Goal: Communication & Community: Participate in discussion

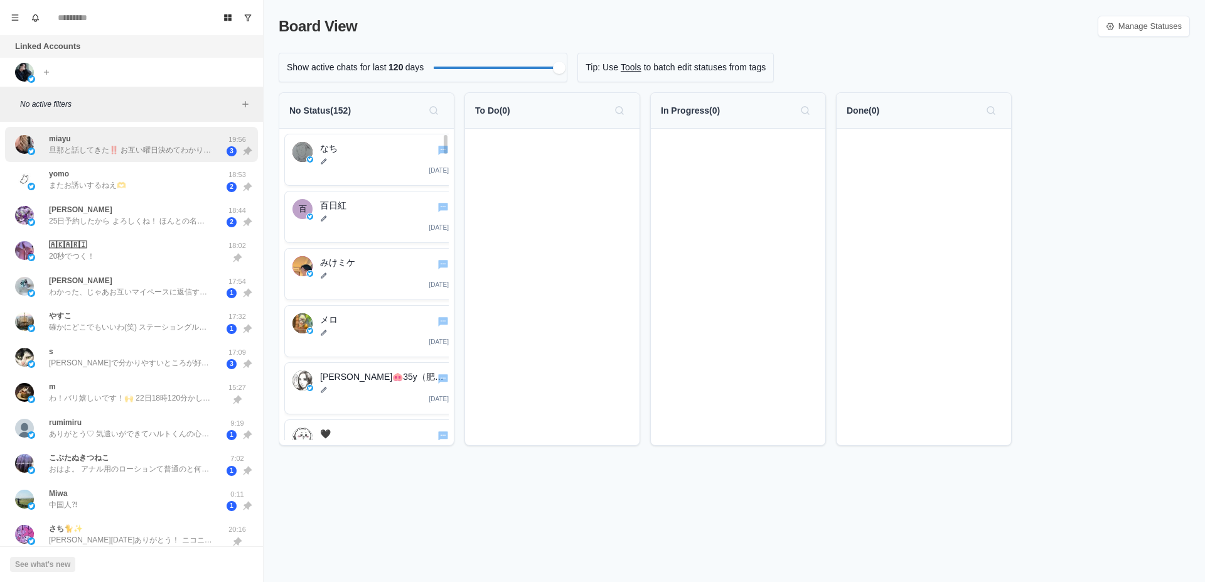
click at [106, 151] on p "旦那と話してきた‼️ お互い曜日決めてわかりやすく子どもたちに伝えていこうって話になった🥰 [DATE]、[PERSON_NAME]区送って旦那と二人でご飯行…" at bounding box center [130, 149] width 163 height 11
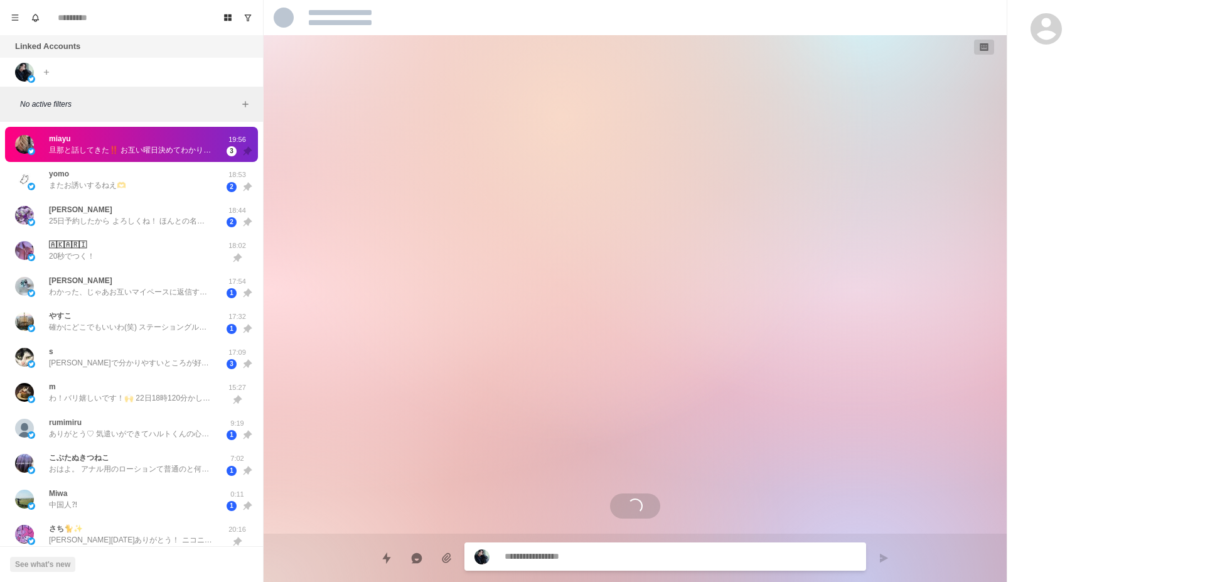
scroll to position [2048, 0]
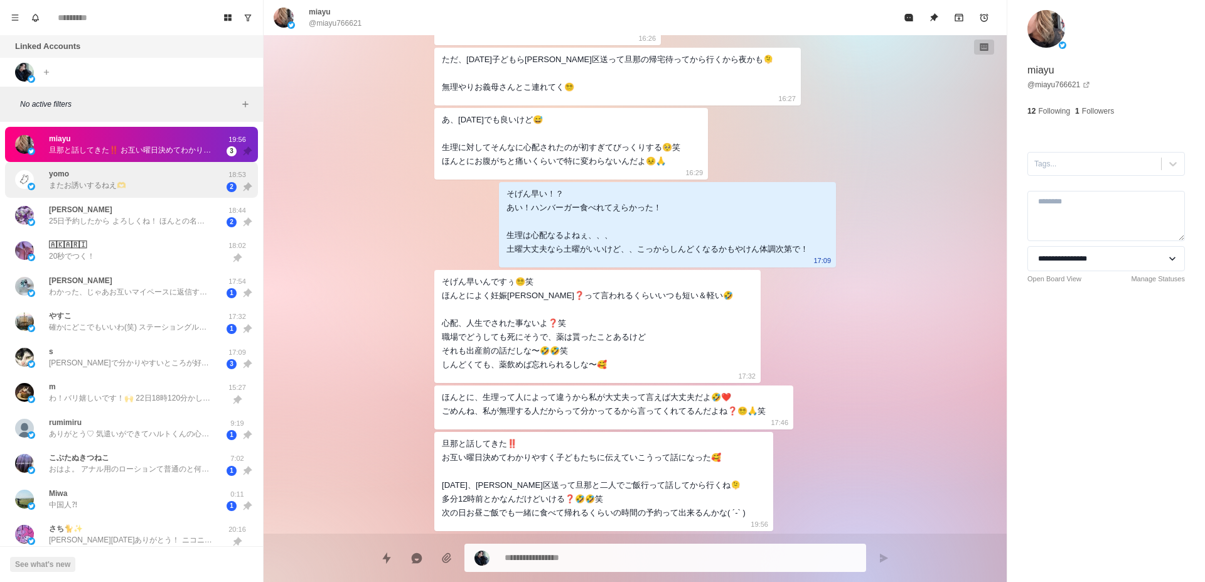
click at [122, 186] on p "またお誘いするねえ🫶" at bounding box center [87, 184] width 77 height 11
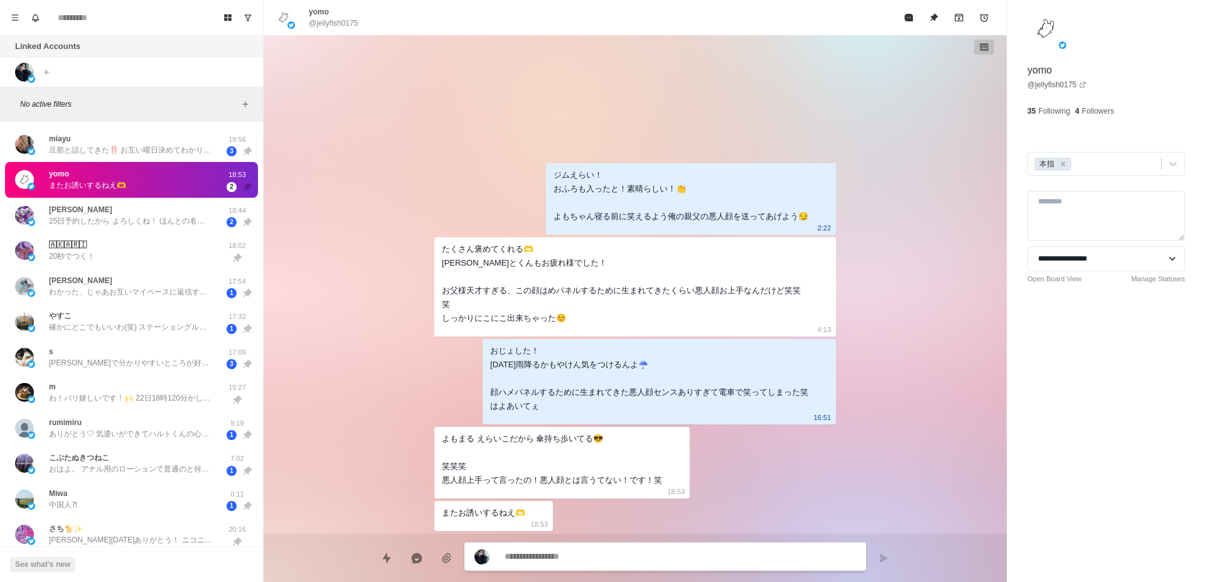
scroll to position [5345, 0]
click at [166, 210] on div "[PERSON_NAME] 25日予約したから よろしくね！ ほんとの名前みおりっていいます" at bounding box center [130, 215] width 163 height 23
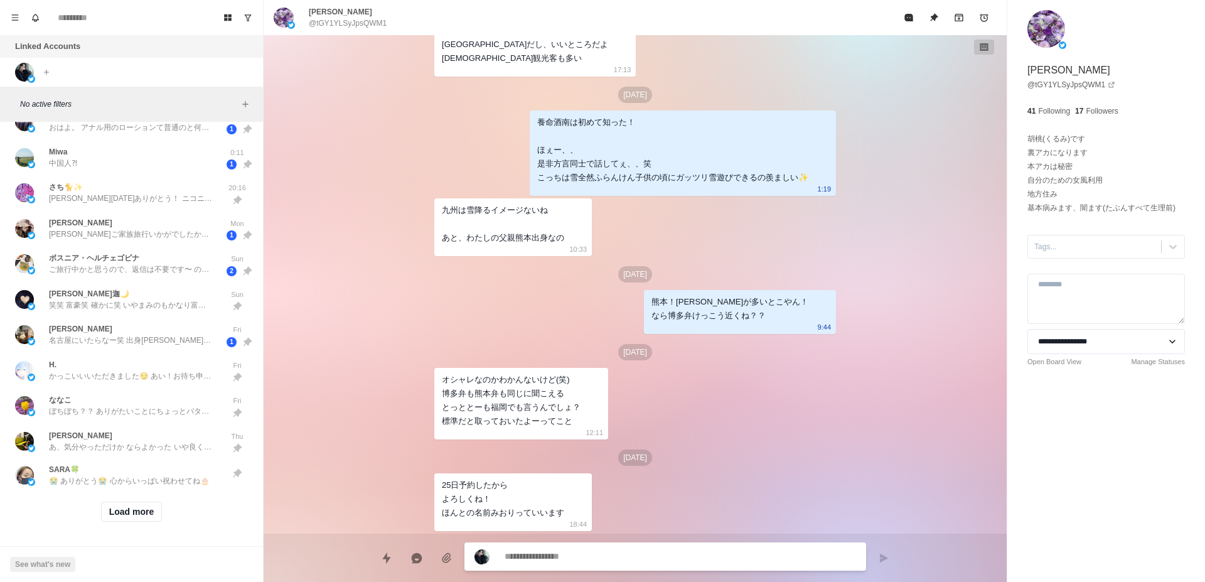
scroll to position [352, 0]
click at [148, 501] on button "Load more" at bounding box center [131, 511] width 61 height 20
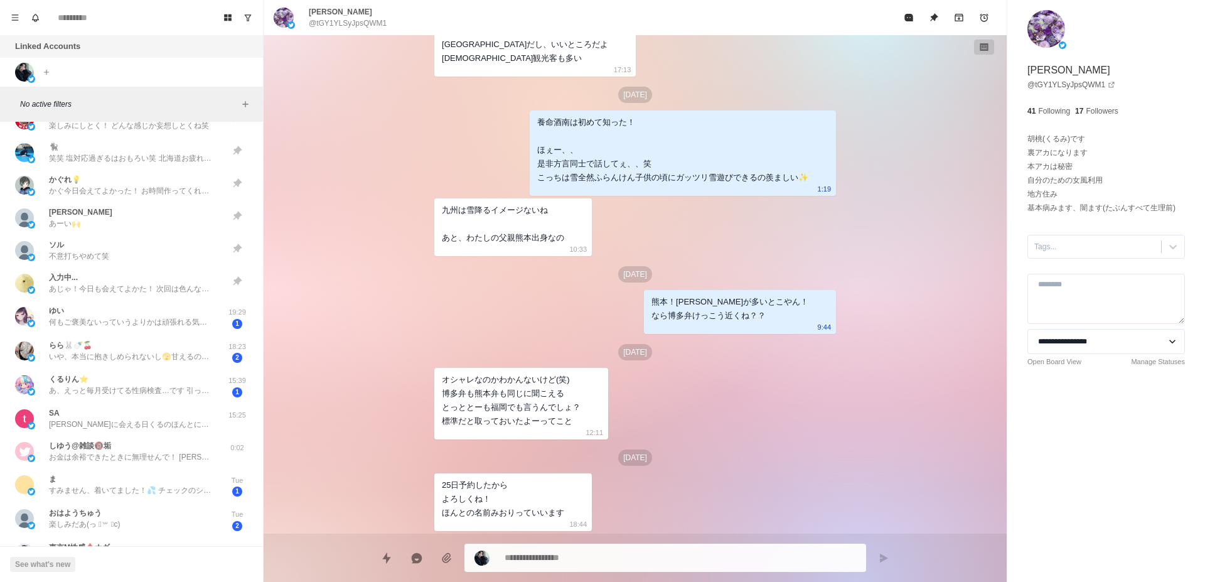
scroll to position [826, 0]
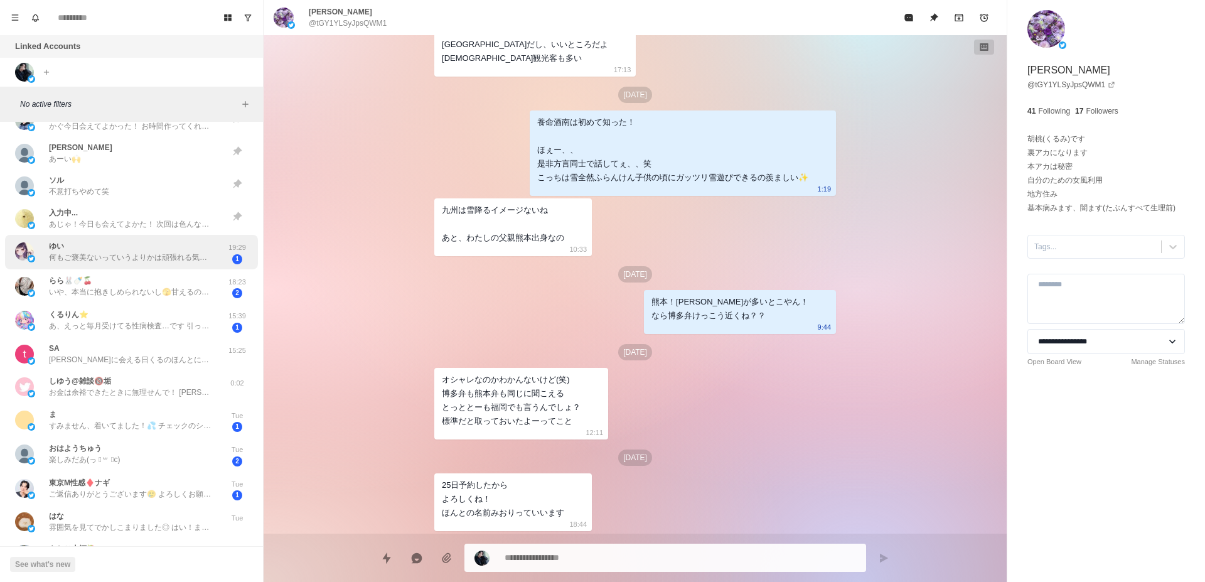
click at [128, 245] on div "ゆい 何もご褒美ないっていうよりかは頑張れる気がした笑 [DATE][DATE]休みだから一旦実家に帰って犬に癒されてくる！" at bounding box center [130, 251] width 163 height 23
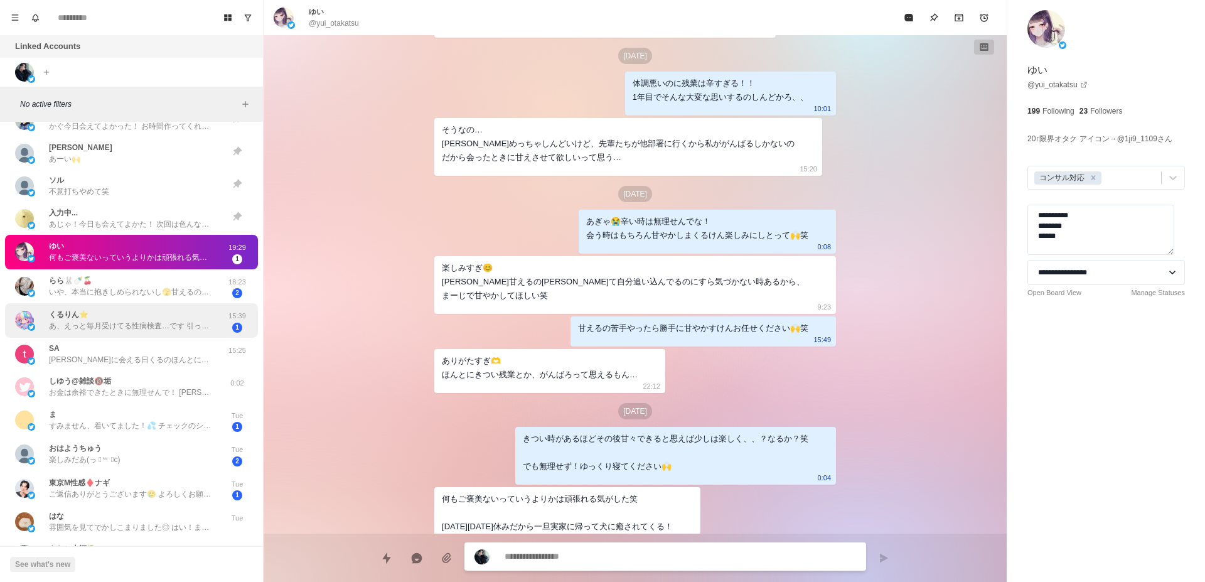
scroll to position [905, 0]
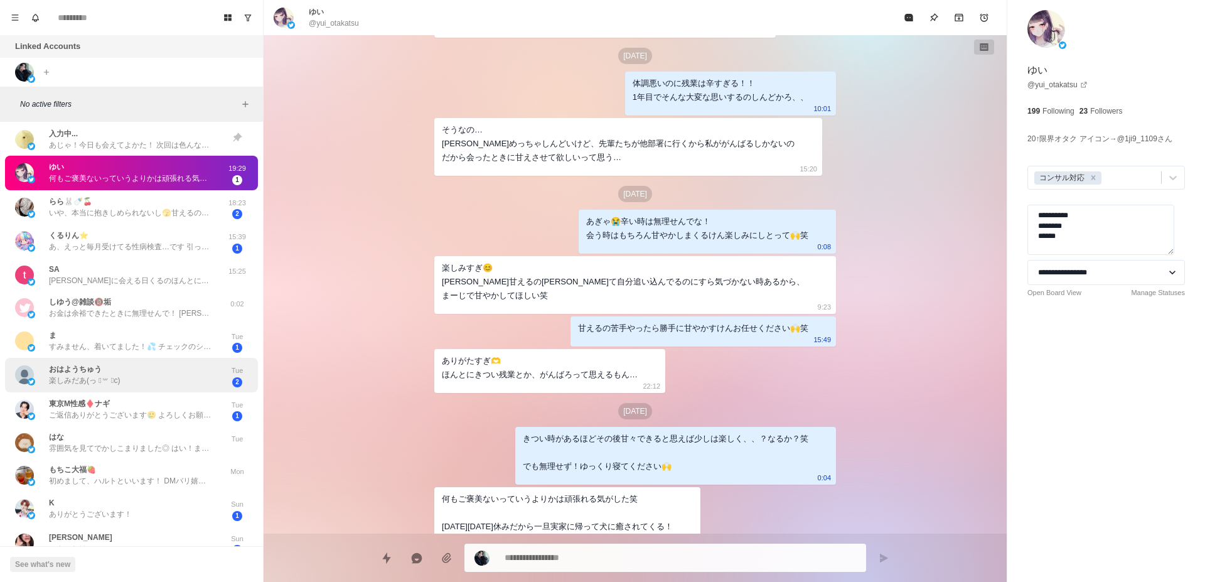
click at [198, 365] on div "︎︎︎︎おはようちゅう 楽しみだあ(っ ॑꒳ ॑c)" at bounding box center [118, 375] width 206 height 24
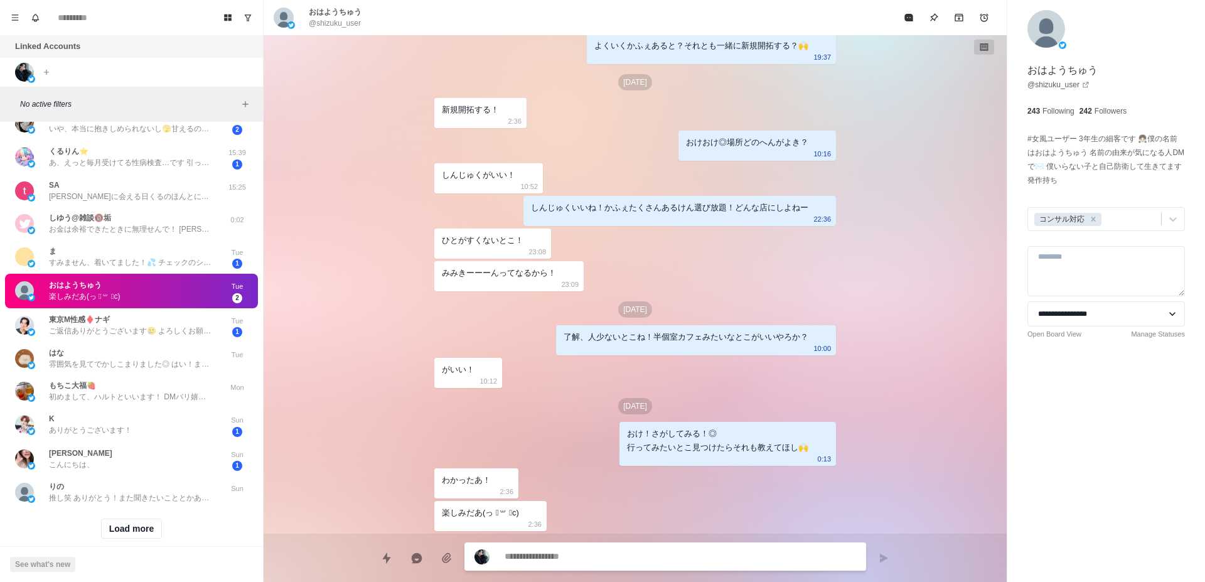
scroll to position [1017, 0]
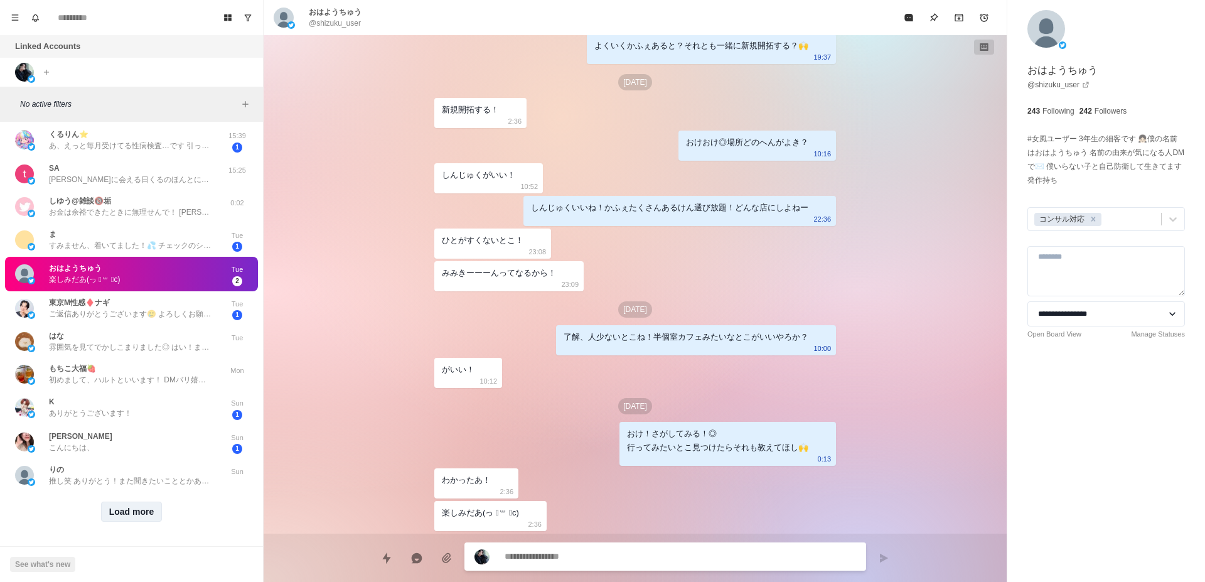
click at [147, 501] on button "Load more" at bounding box center [131, 511] width 61 height 20
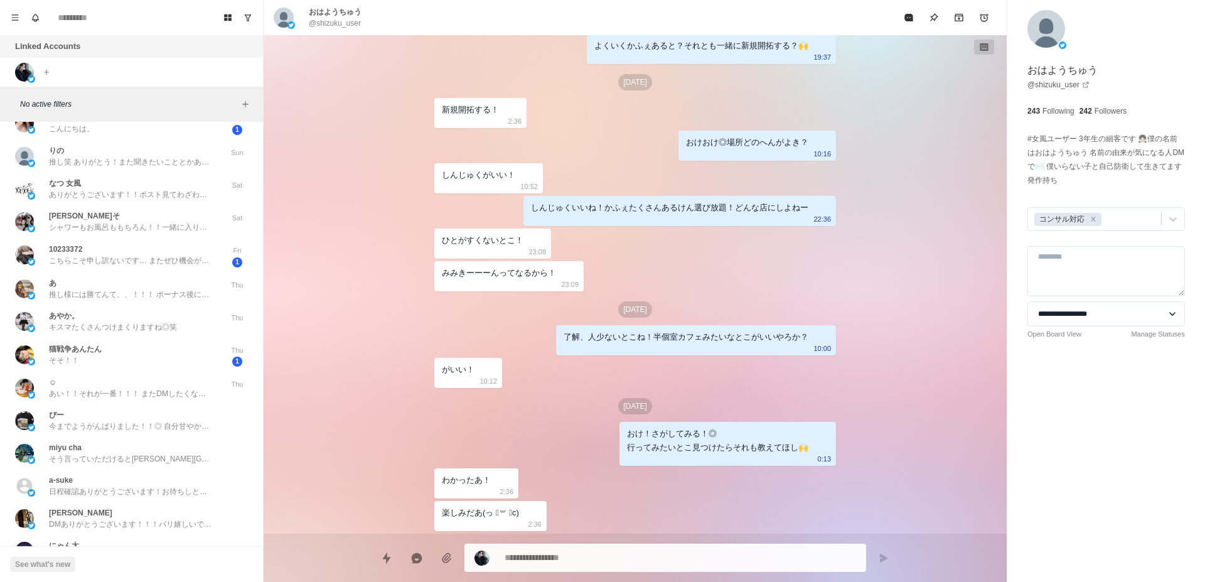
scroll to position [1333, 0]
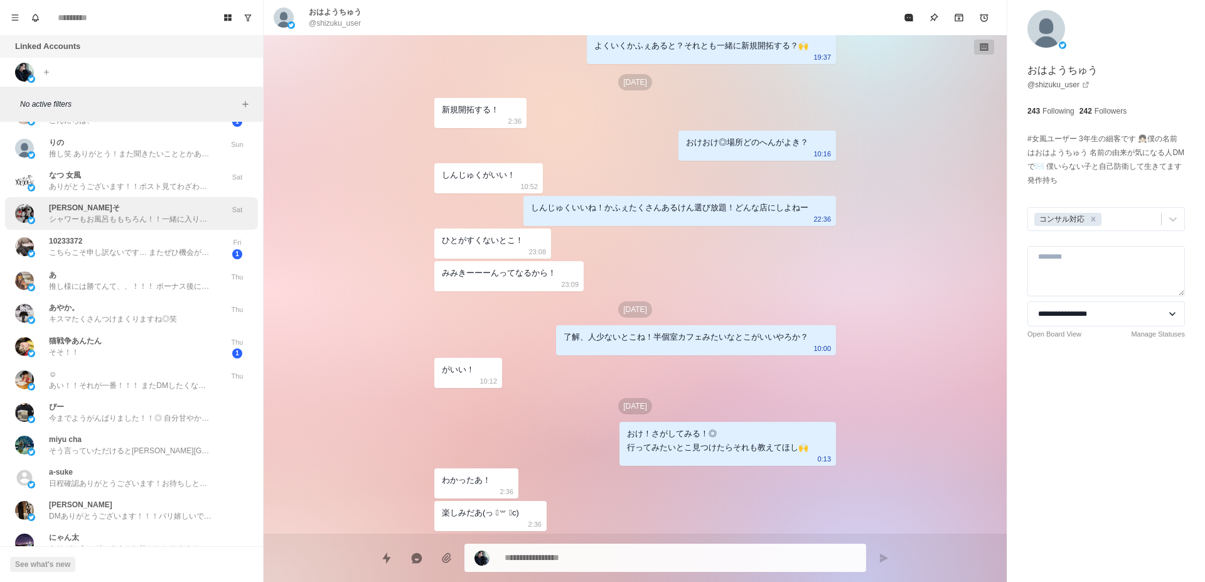
click at [142, 211] on div "[PERSON_NAME]そ シャワーもお風呂ももちろん！！一緒に入りましょう！！" at bounding box center [130, 213] width 163 height 23
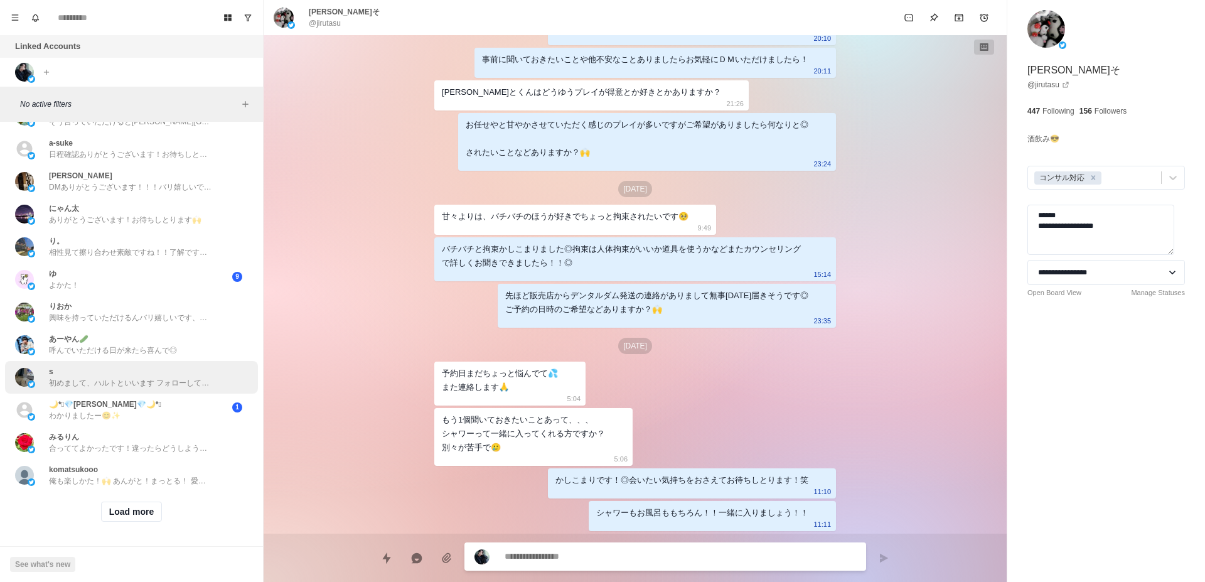
scroll to position [1673, 0]
click at [142, 501] on button "Load more" at bounding box center [131, 511] width 61 height 20
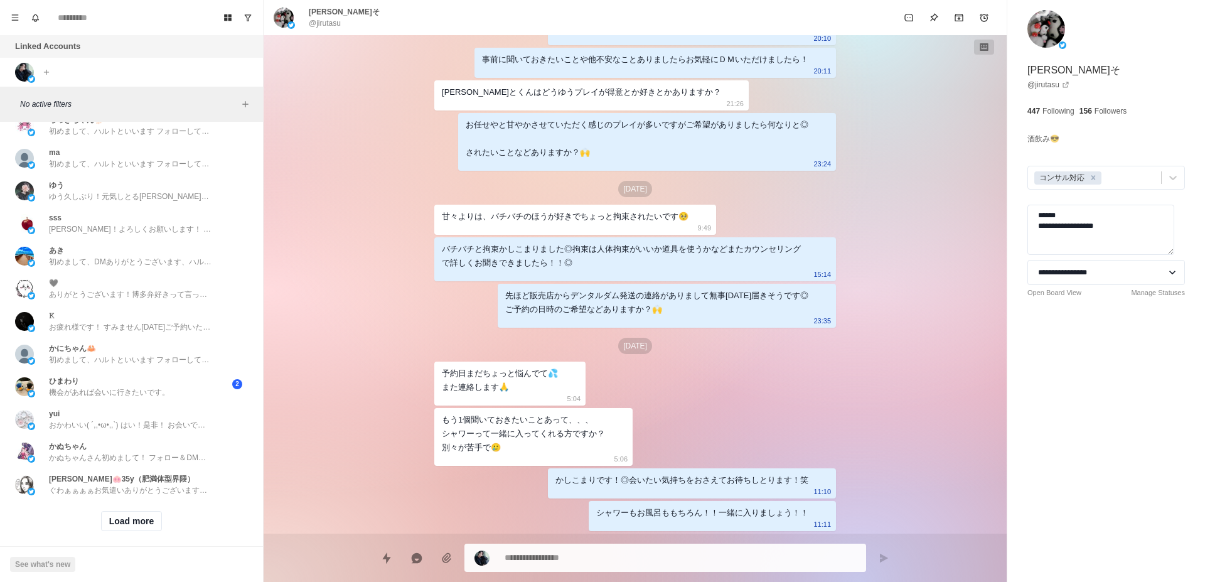
scroll to position [2325, 0]
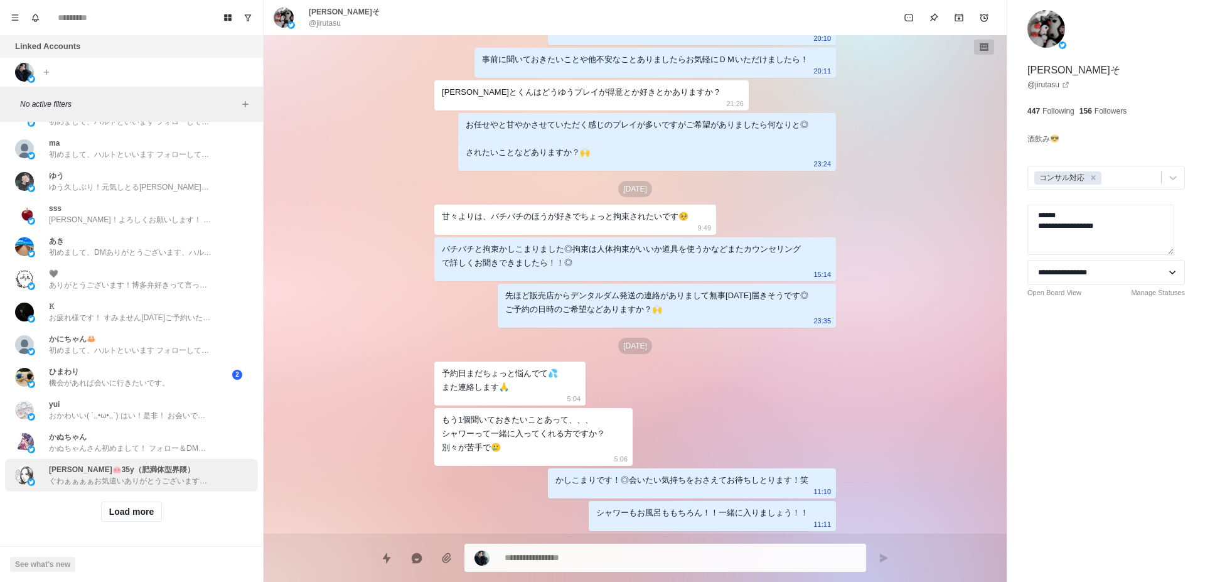
click at [148, 464] on p "[PERSON_NAME]🐽35y（肥満体型界隈）" at bounding box center [122, 469] width 146 height 11
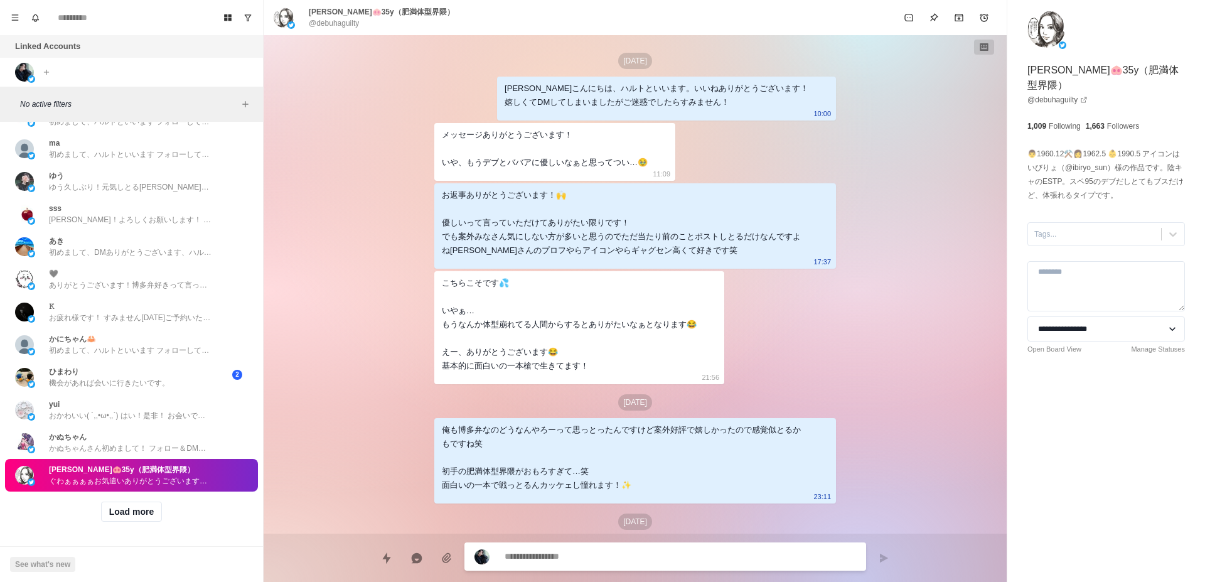
scroll to position [840, 0]
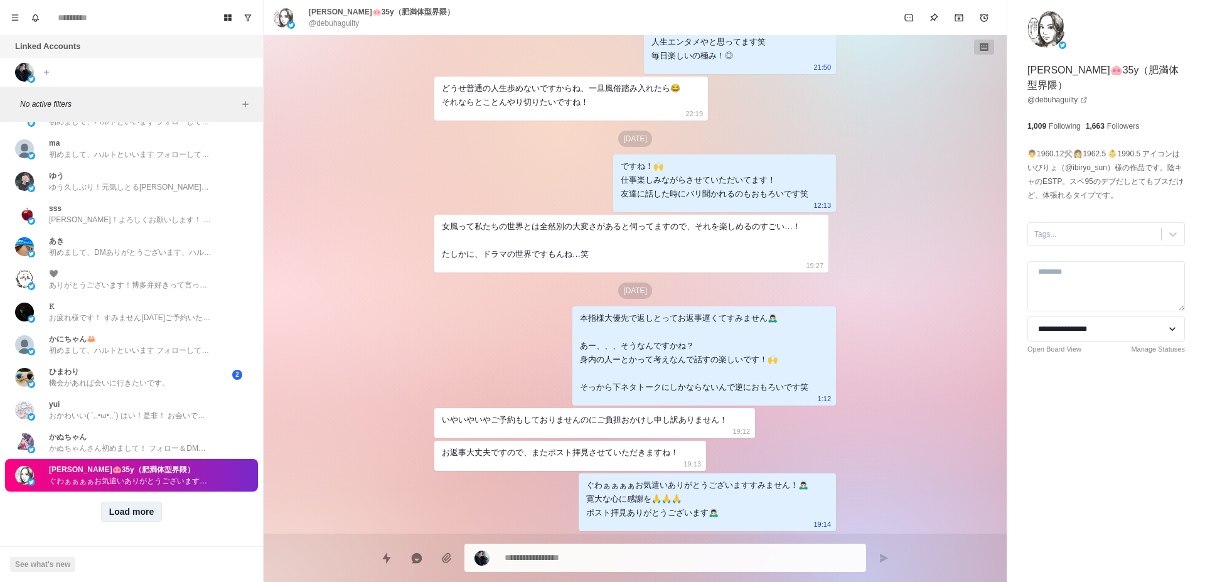
click at [139, 501] on button "Load more" at bounding box center [131, 511] width 61 height 20
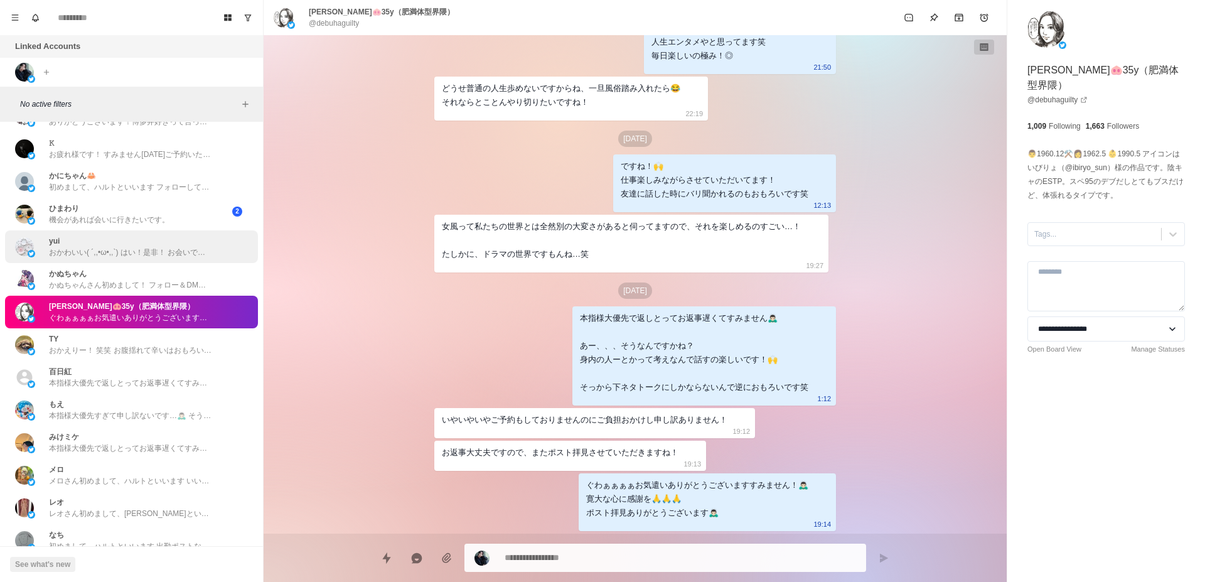
scroll to position [2483, 0]
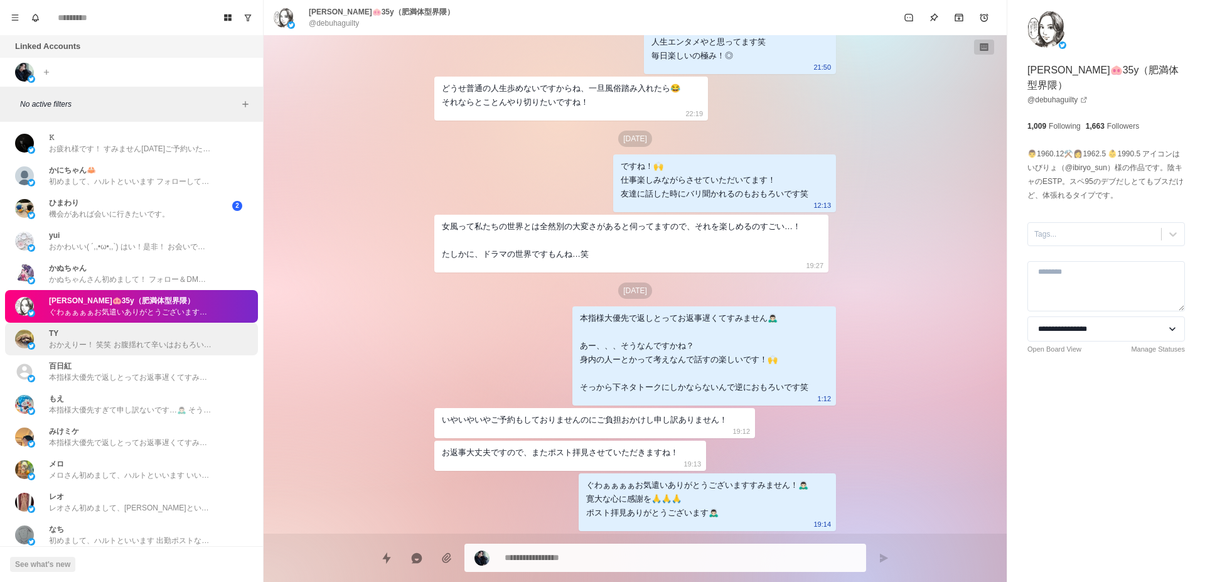
click at [163, 342] on p "おかえりー！ 笑笑 お腹揺れて辛いはおもろい[PERSON_NAME]体験ありがとう！🙌 俺はまた会いたいんやけどたいも同じこと思ってくれとったら嬉しい！ ん…" at bounding box center [130, 344] width 163 height 11
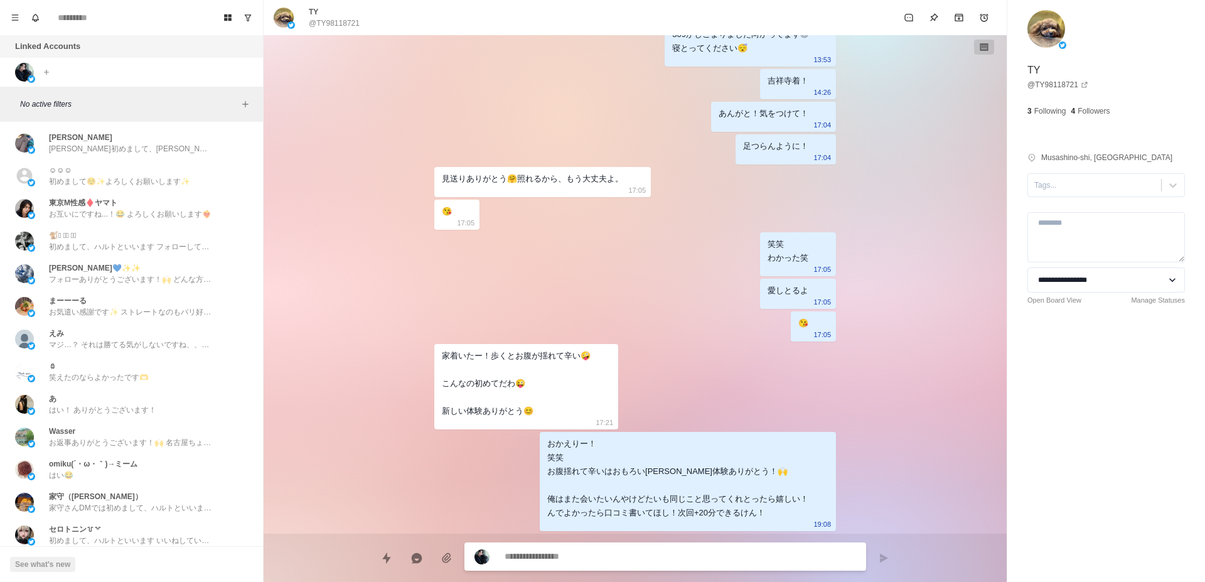
scroll to position [2978, 0]
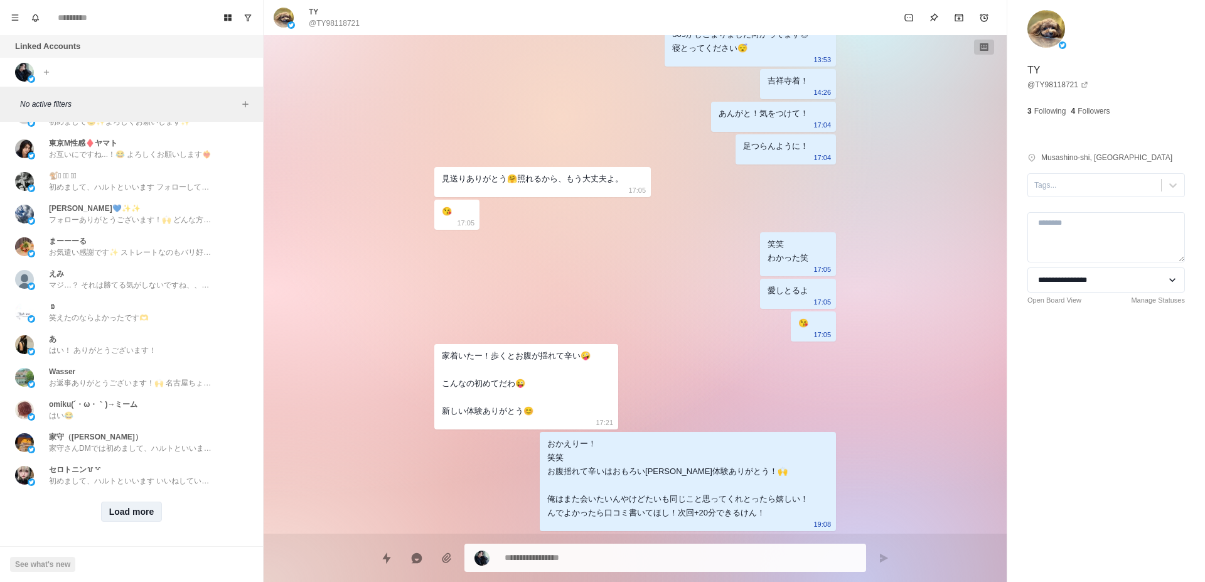
click at [143, 501] on button "Load more" at bounding box center [131, 511] width 61 height 20
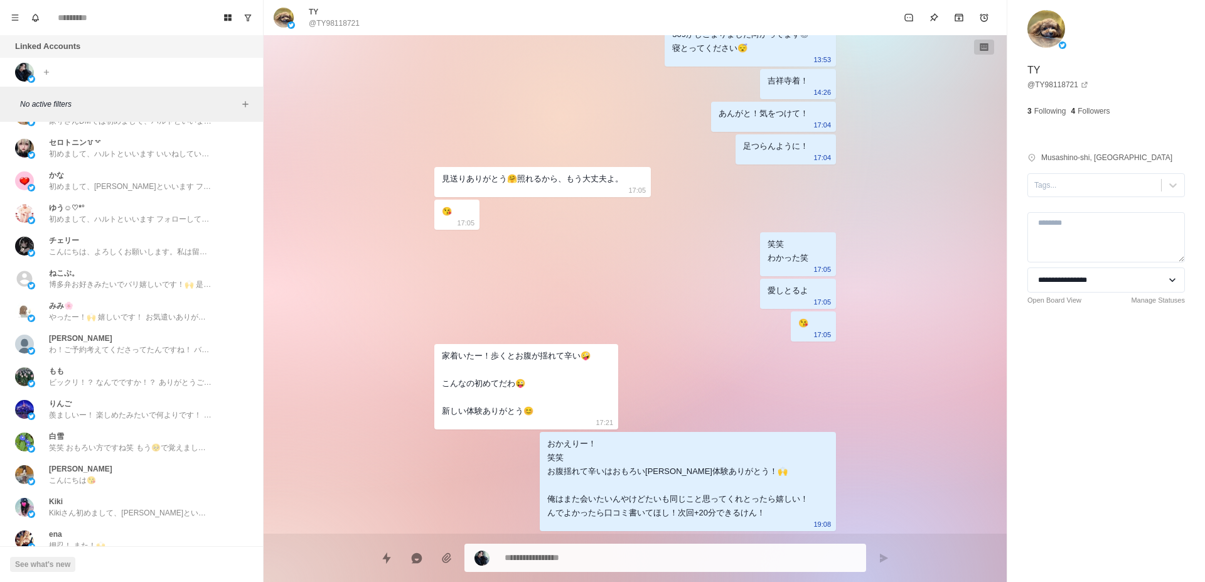
scroll to position [3630, 0]
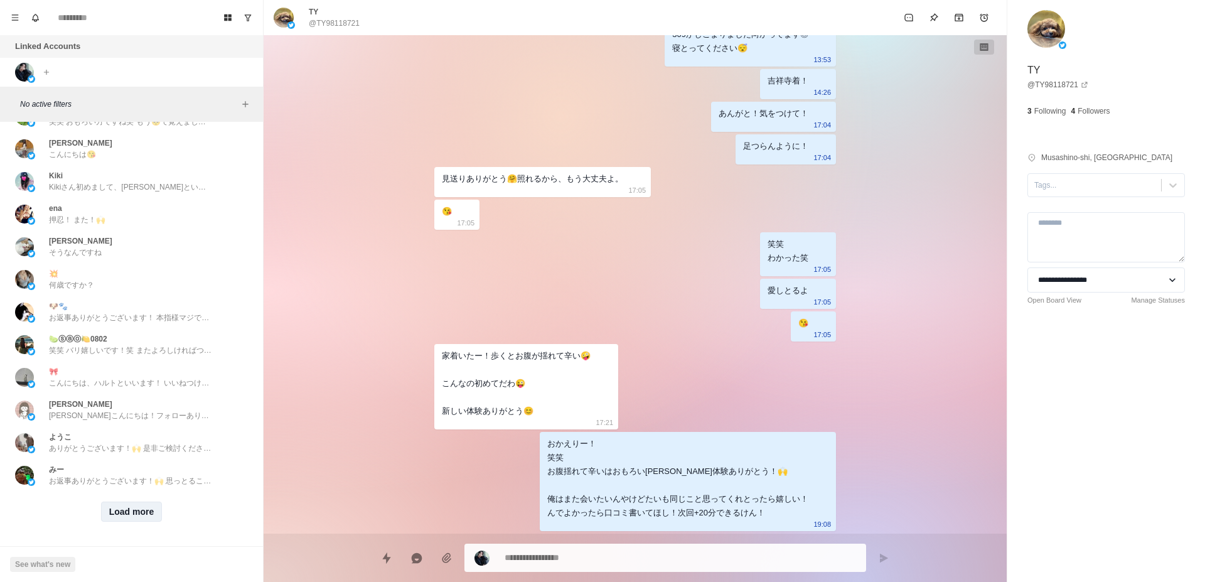
click at [131, 501] on button "Load more" at bounding box center [131, 511] width 61 height 20
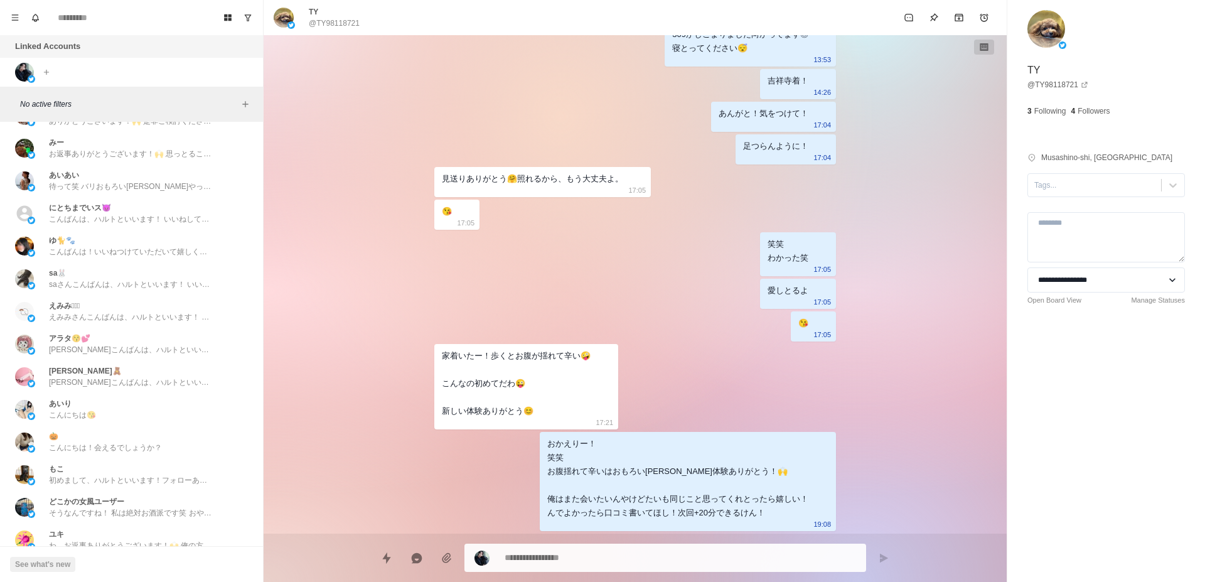
scroll to position [4184, 0]
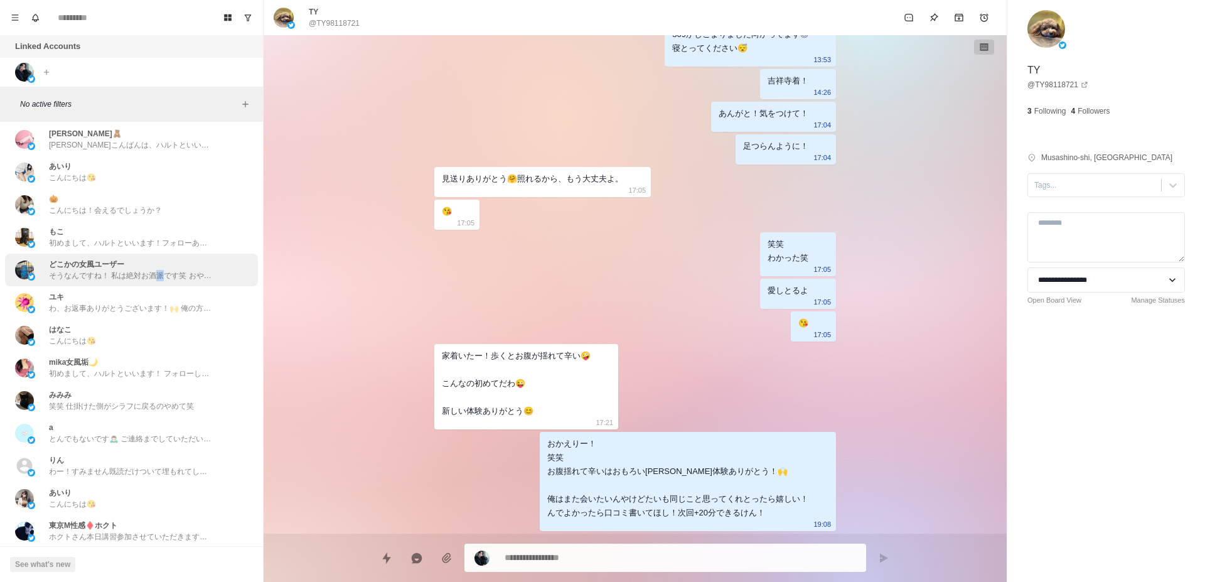
click at [159, 273] on p "そうなんですね！ 私は絶対お酒派です笑 おやすみなさい😴" at bounding box center [130, 275] width 163 height 11
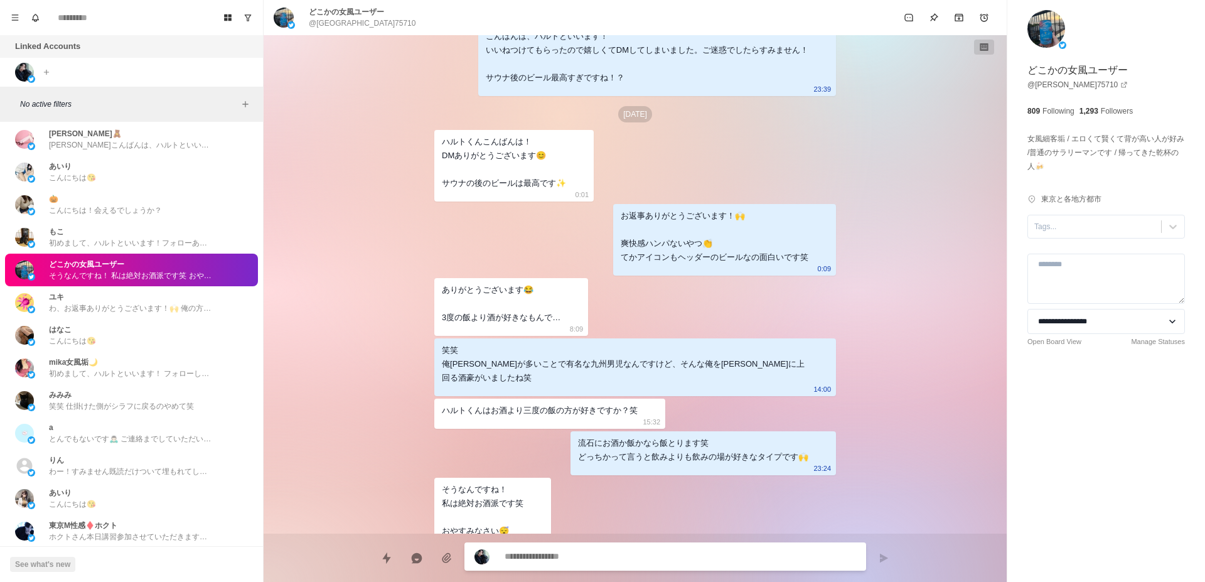
scroll to position [56, 0]
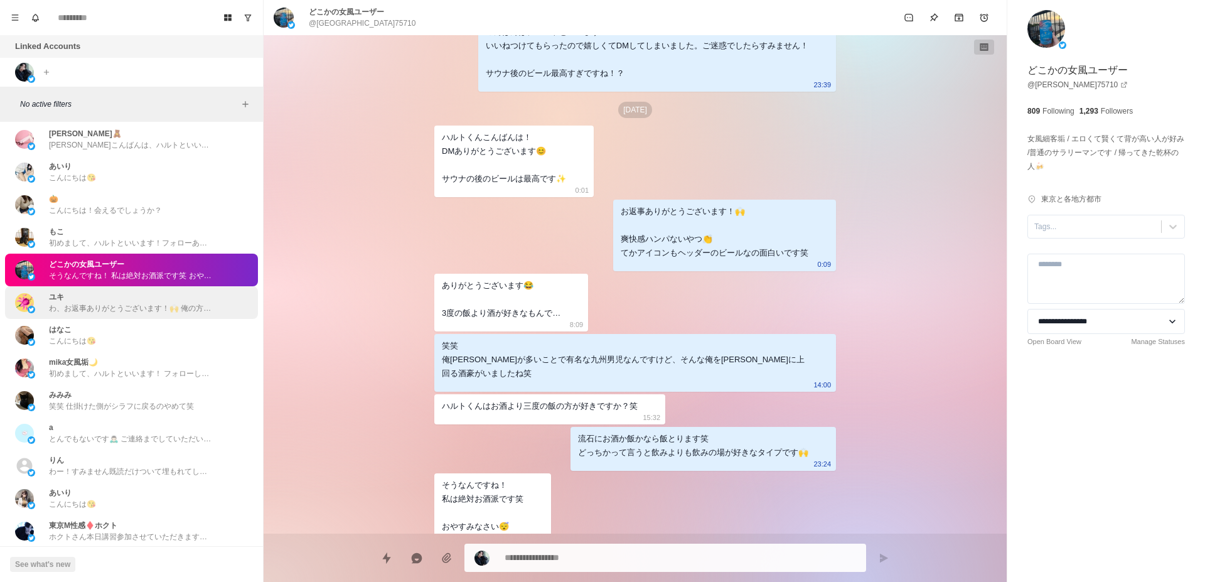
click at [136, 301] on div "ユキ わ、お返事ありがとうございます！🙌 俺の方も[PERSON_NAME]を把握してながらなかなかDM送れず、、、笑 似た者同士かもですね笑 俺全然人気キャ…" at bounding box center [130, 302] width 163 height 23
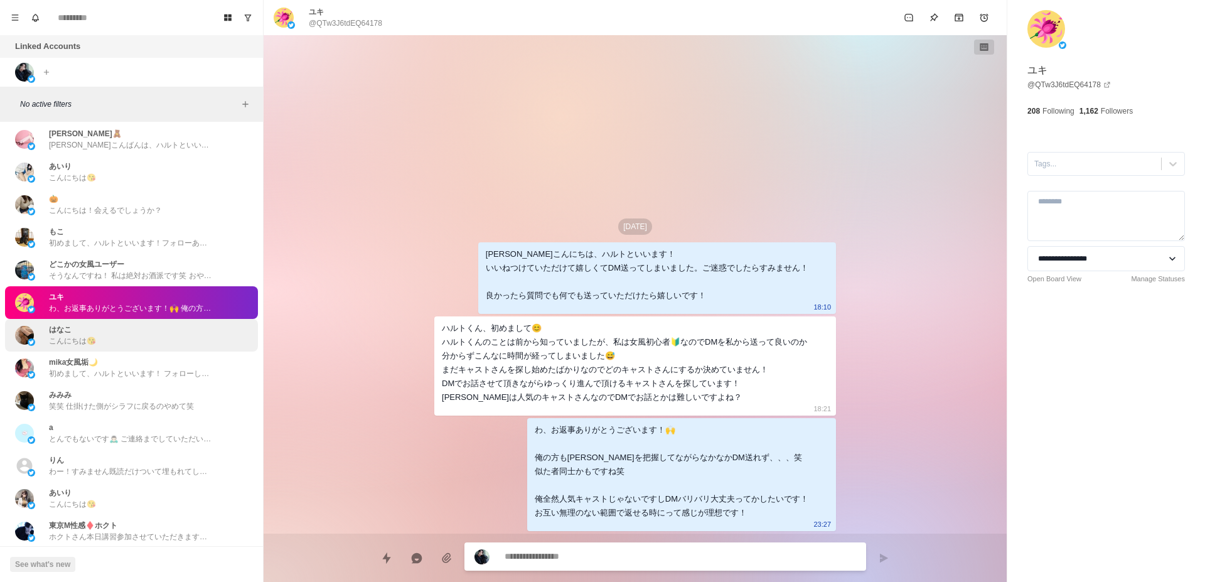
click at [131, 331] on div "はなこ こんにちは😘" at bounding box center [118, 335] width 206 height 23
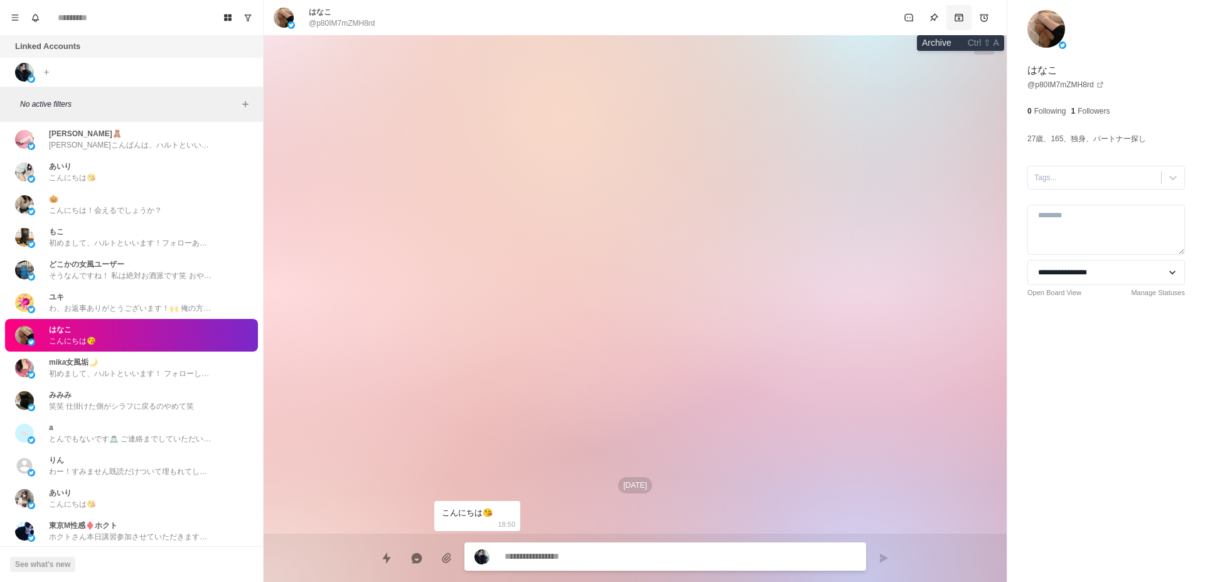
click at [963, 14] on icon "Archive" at bounding box center [959, 18] width 10 height 10
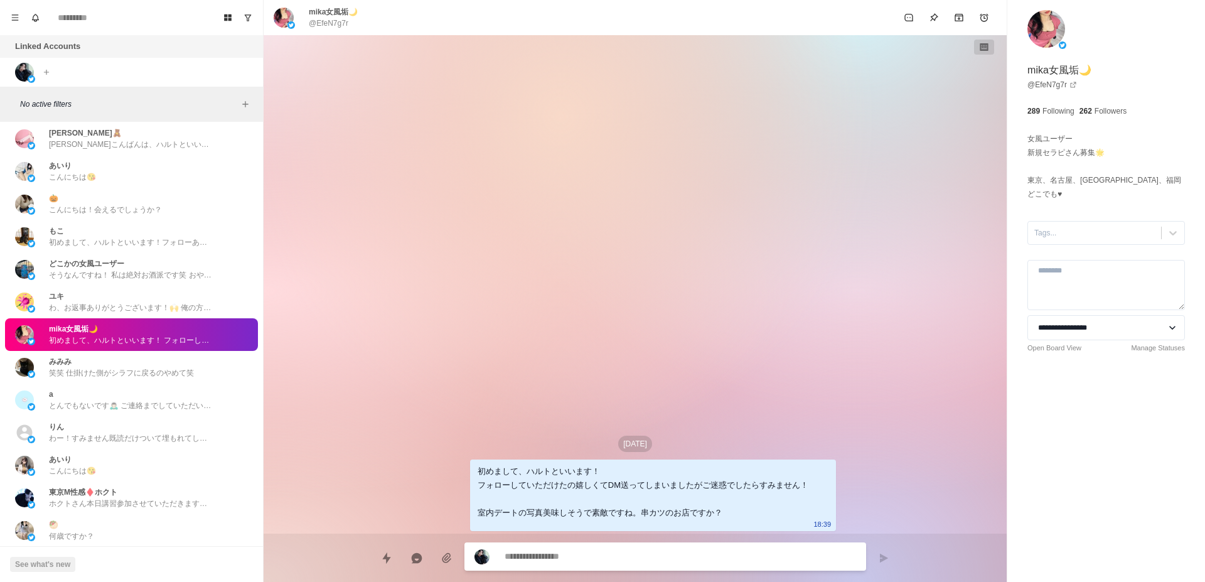
scroll to position [4195, 0]
click at [57, 530] on p "何歳ですか？" at bounding box center [71, 535] width 45 height 11
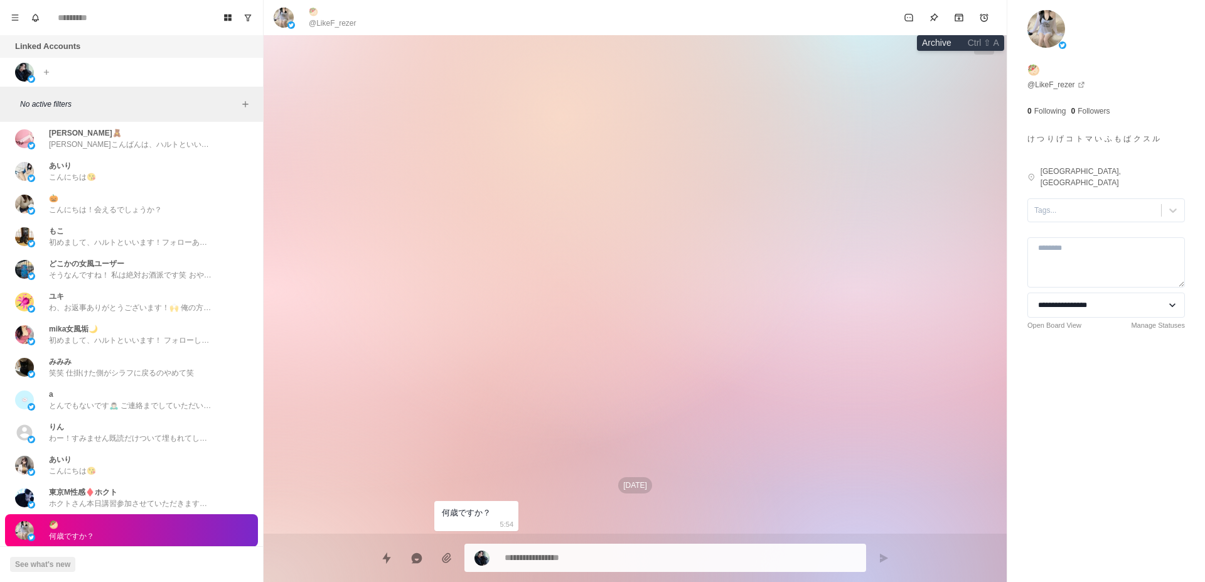
drag, startPoint x: 963, startPoint y: 16, endPoint x: 797, endPoint y: 60, distance: 171.4
click at [963, 15] on icon "Archive" at bounding box center [958, 18] width 8 height 8
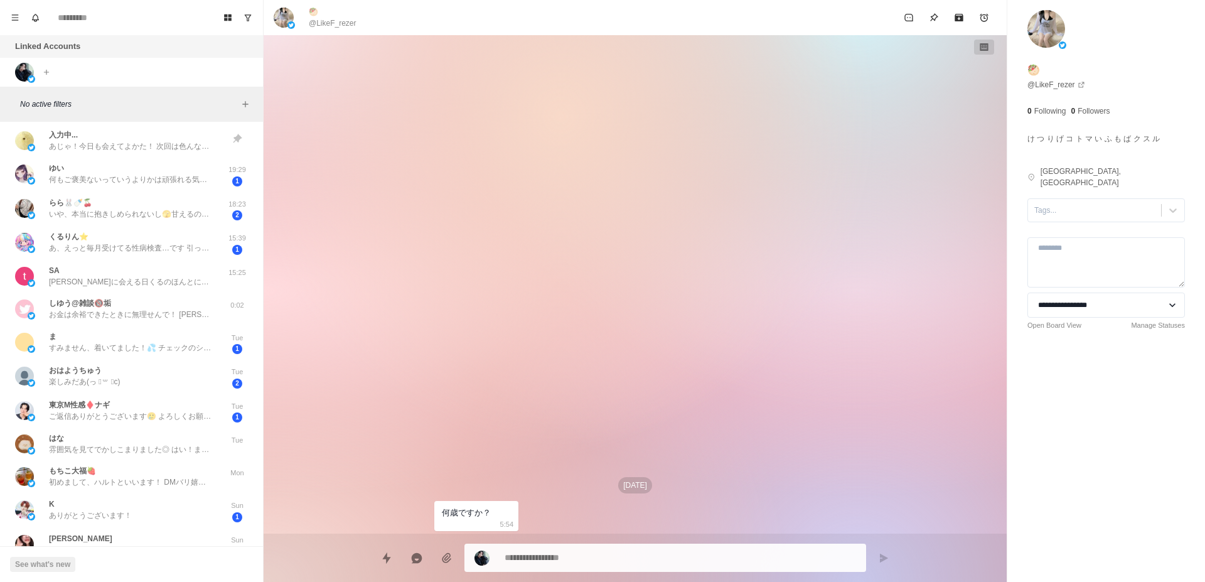
scroll to position [949, 0]
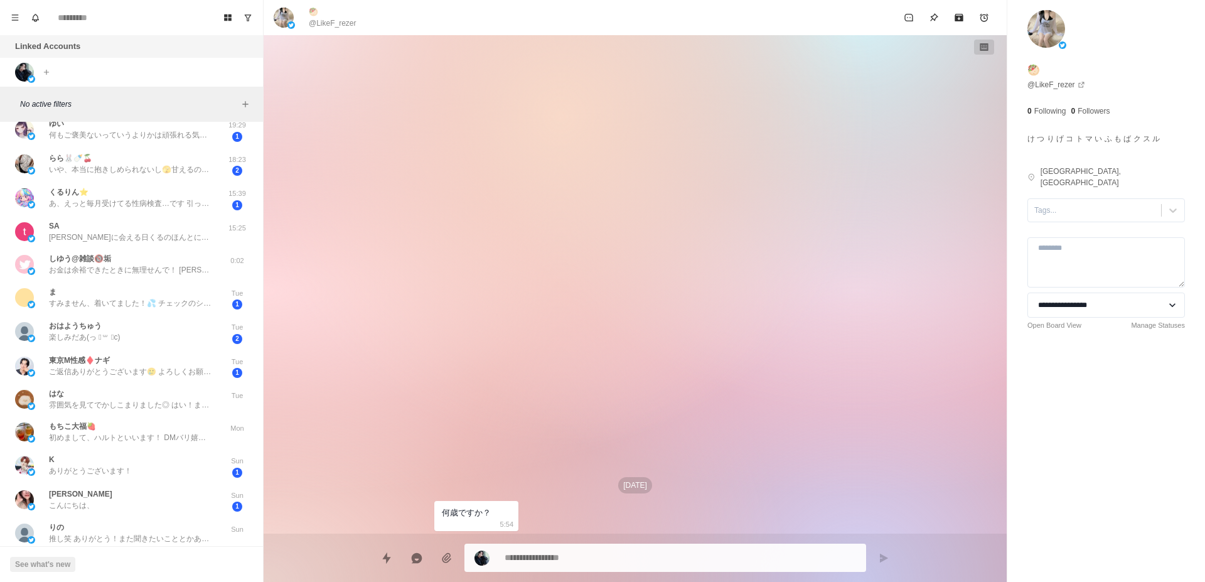
click at [151, 297] on p "すみません、着いてました！💦 チェックのシャツと黒のズボン履いてます！" at bounding box center [130, 302] width 163 height 11
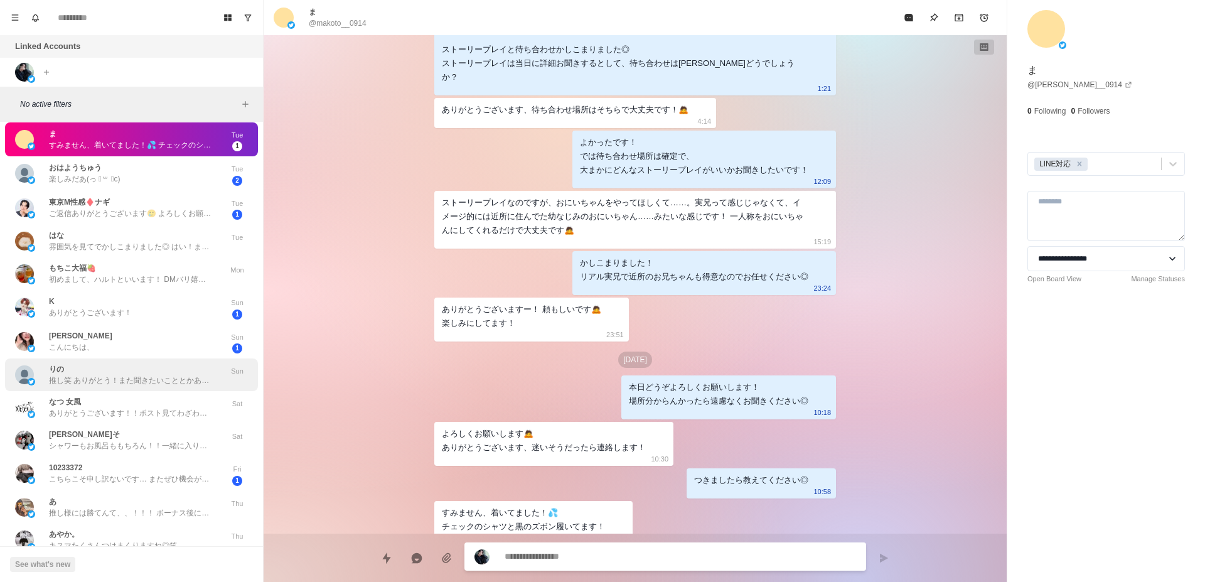
scroll to position [1344, 0]
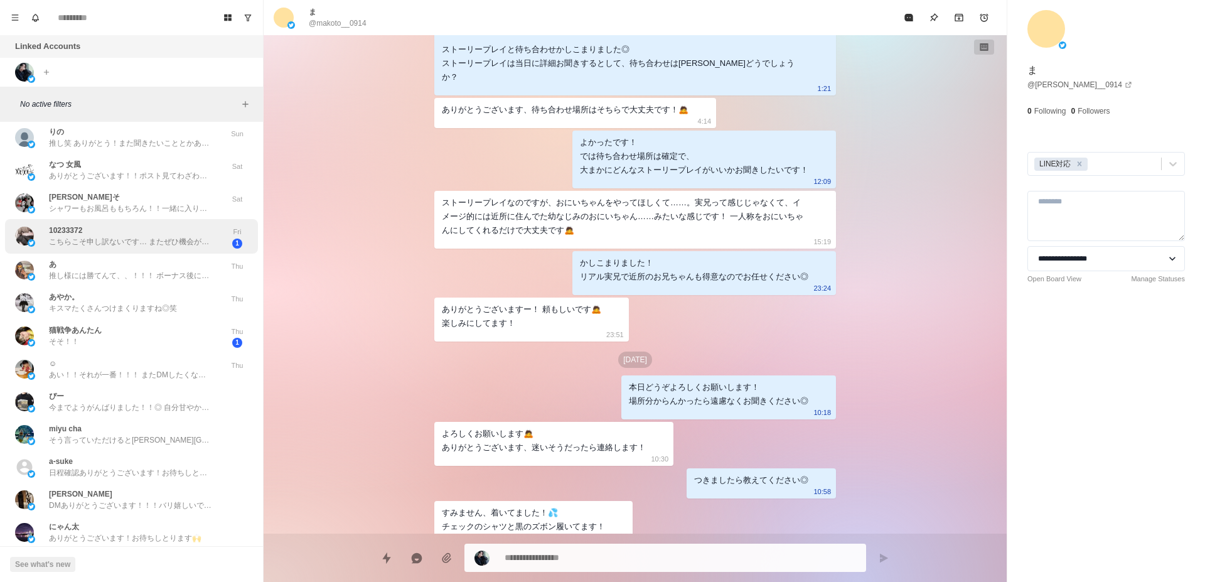
click at [147, 228] on div "10233372 こちらこそ申し訳ないです… またぜひ機会があればお願いします！" at bounding box center [130, 236] width 163 height 23
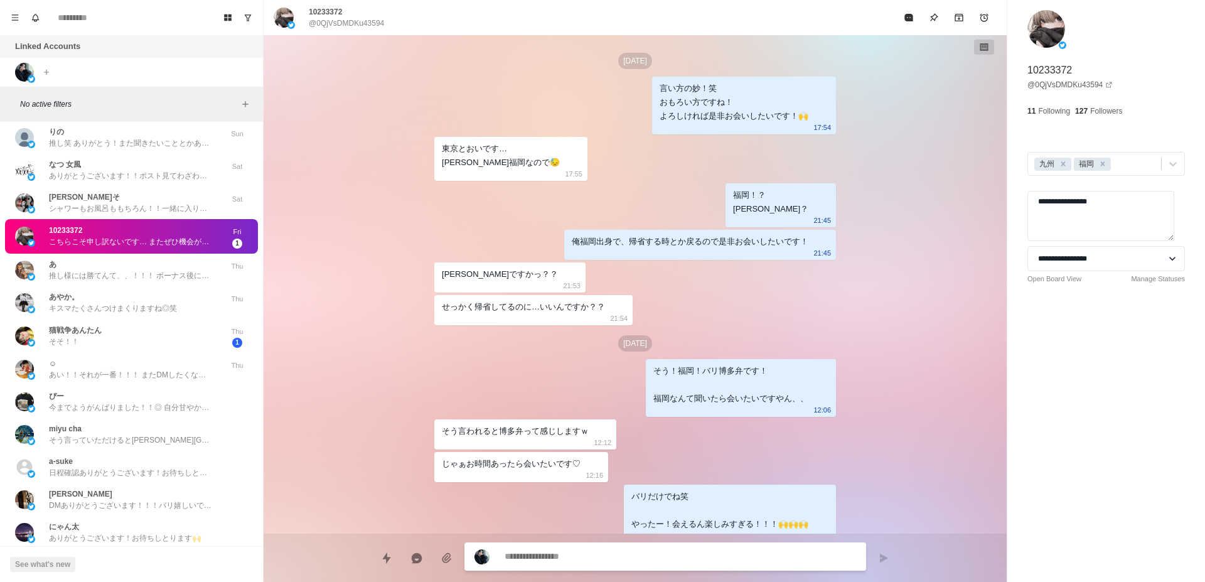
scroll to position [1929, 0]
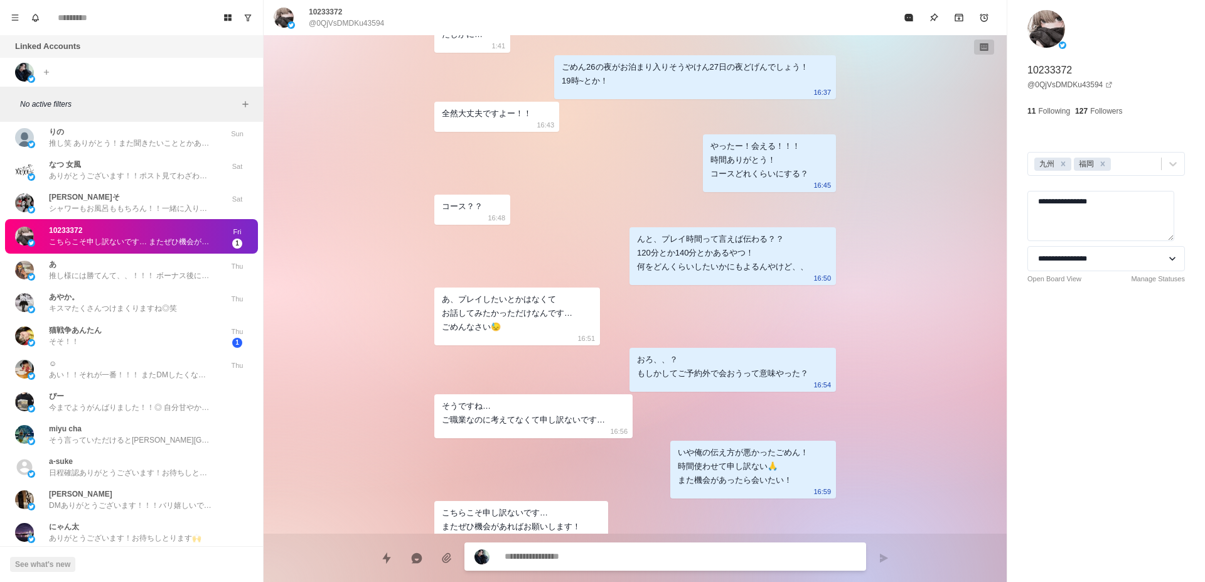
type textarea "*"
